Goal: Transaction & Acquisition: Purchase product/service

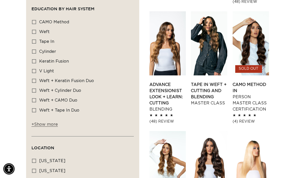
scroll to position [306, 0]
click at [208, 81] on link "Tape In Weft + Cutting and Blending Master Class" at bounding box center [209, 93] width 36 height 25
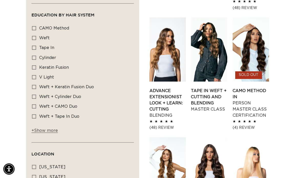
scroll to position [299, 0]
click at [36, 63] on label "Keratin Fusion Keratin Fusion (1 product)" at bounding box center [81, 68] width 98 height 10
click at [36, 66] on input "Keratin Fusion Keratin Fusion (1 product)" at bounding box center [34, 68] width 4 height 4
checkbox input "true"
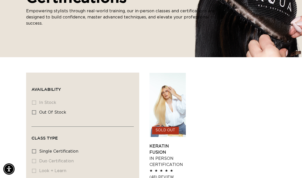
click at [164, 143] on link "Keratin Fusion In Person Certification" at bounding box center [167, 155] width 36 height 25
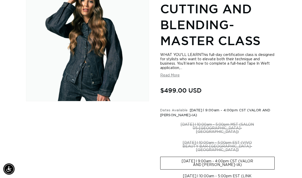
click at [26, 101] on button "Open media 1 in modal" at bounding box center [26, 101] width 0 height 0
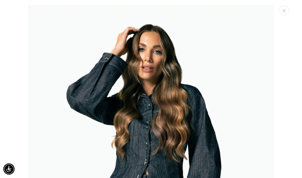
scroll to position [0, 266]
click at [286, 9] on icon "Close" at bounding box center [283, 10] width 3 height 3
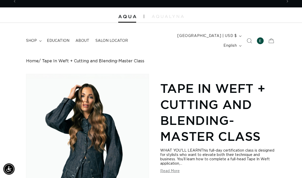
scroll to position [0, 531]
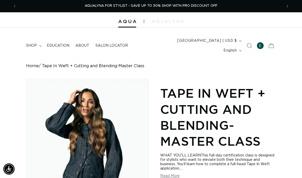
click at [14, 5] on icon "Previous announcement" at bounding box center [15, 6] width 2 height 5
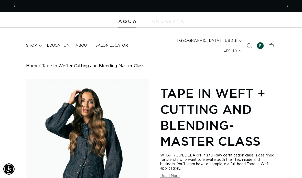
scroll to position [0, 266]
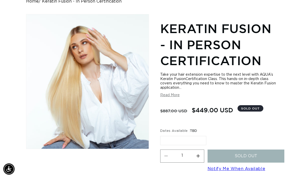
scroll to position [0, 266]
click at [178, 93] on button "Read More" at bounding box center [169, 95] width 19 height 4
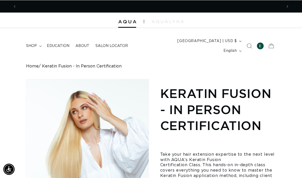
scroll to position [0, 0]
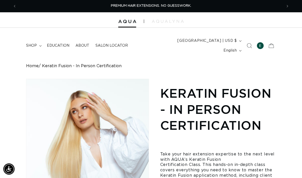
click at [31, 43] on span "shop" at bounding box center [31, 45] width 11 height 5
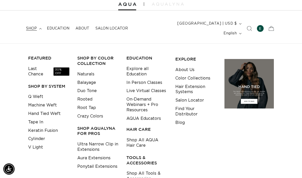
scroll to position [0, 266]
click at [146, 169] on link "Shop All Tools & Accessories" at bounding box center [146, 176] width 41 height 14
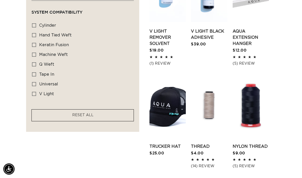
scroll to position [0, 266]
click at [163, 143] on link "Trucker Hat" at bounding box center [167, 146] width 36 height 6
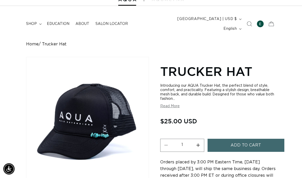
scroll to position [22, 0]
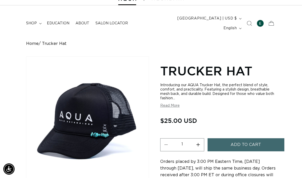
click at [254, 142] on span "Add to cart" at bounding box center [246, 144] width 30 height 13
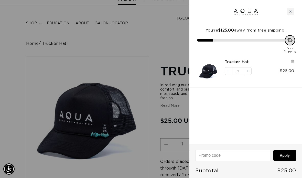
scroll to position [0, 531]
